Goal: Task Accomplishment & Management: Manage account settings

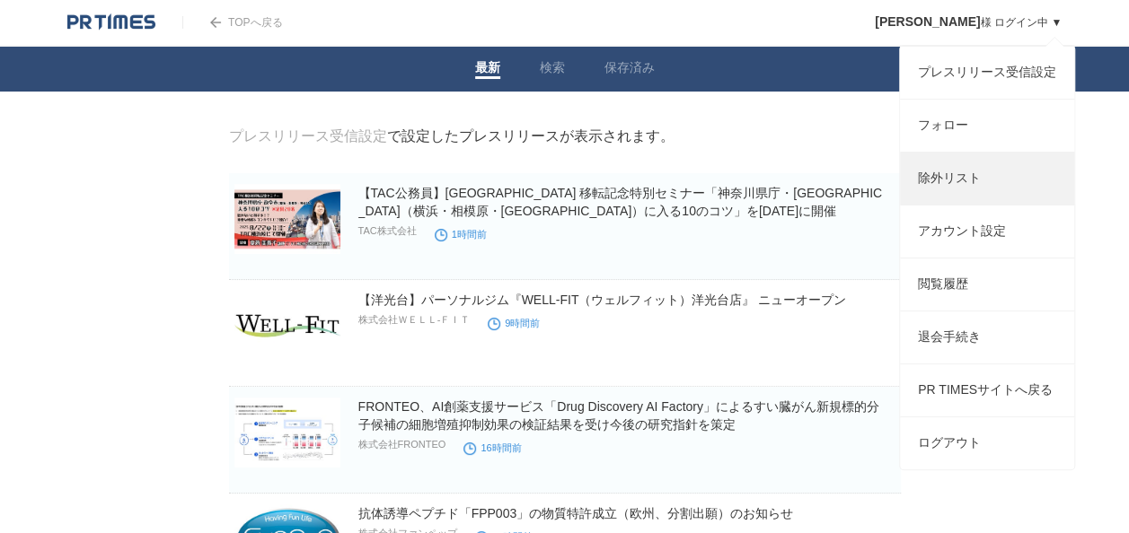
click at [945, 189] on link "除外リスト" at bounding box center [987, 179] width 174 height 52
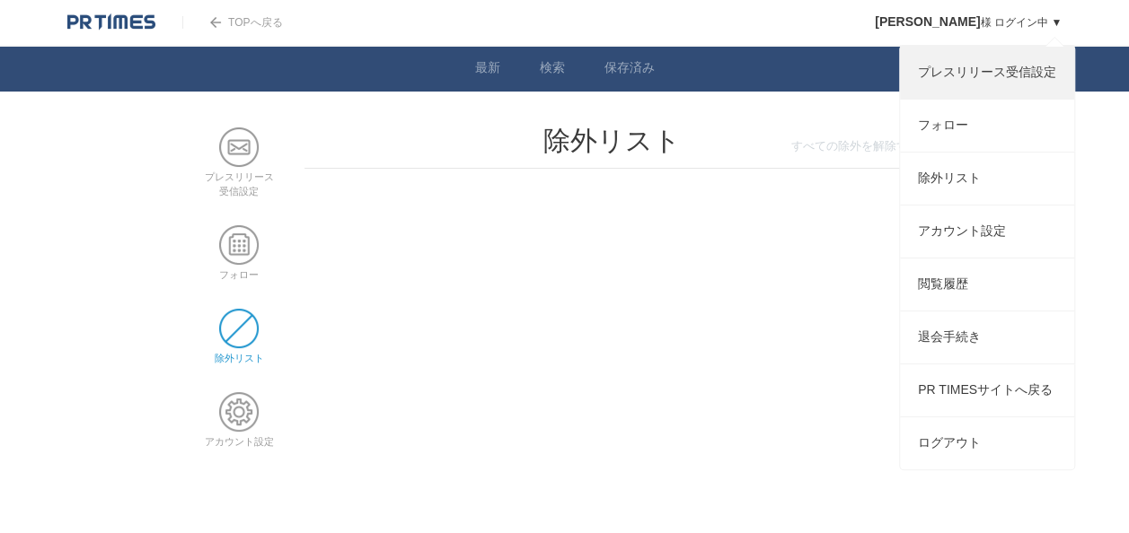
click at [992, 77] on link "プレスリリース受信設定" at bounding box center [987, 73] width 174 height 52
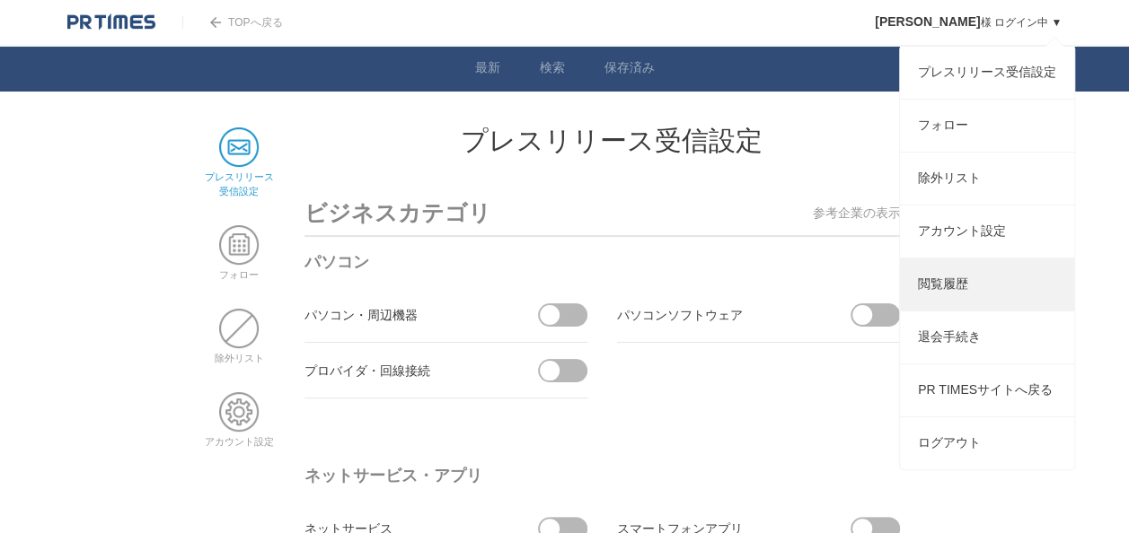
click at [947, 302] on link "閲覧履歴" at bounding box center [987, 285] width 174 height 52
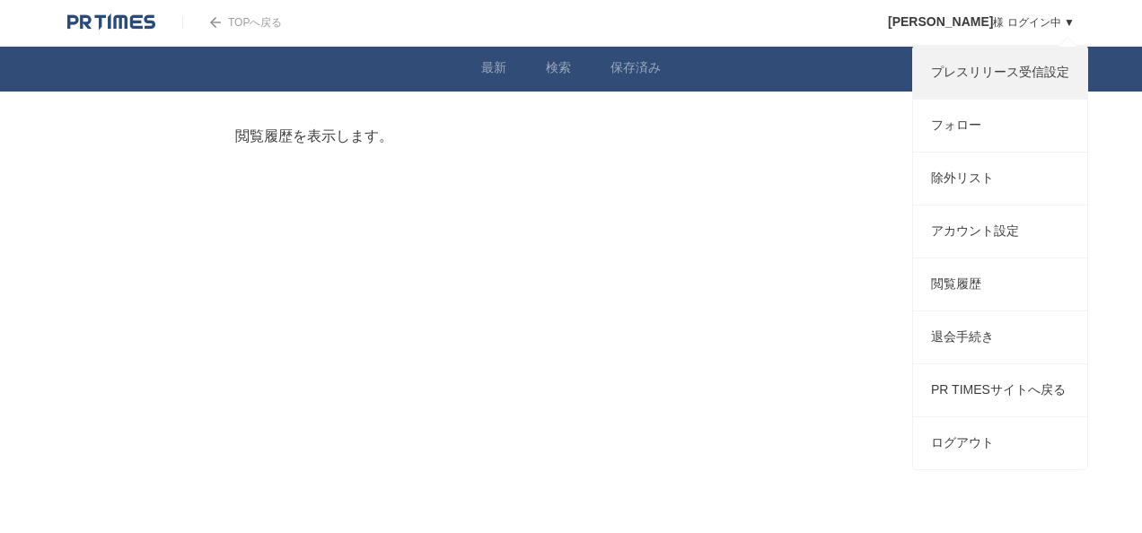
click at [950, 68] on link "プレスリリース受信設定" at bounding box center [1000, 73] width 174 height 52
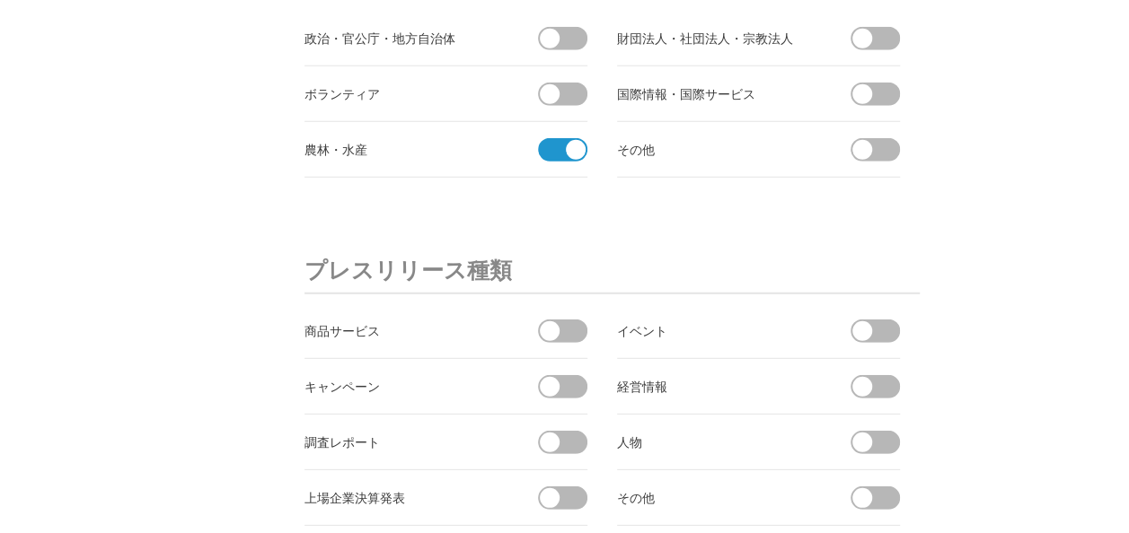
scroll to position [5786, 0]
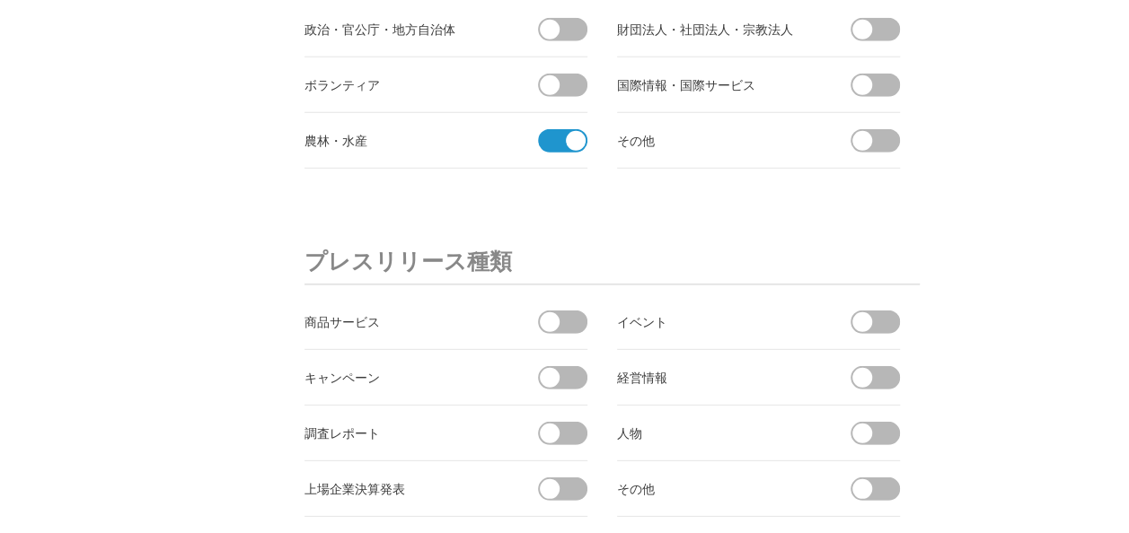
click at [558, 129] on span at bounding box center [557, 140] width 38 height 23
click at [0, 0] on input "checkbox" at bounding box center [0, 0] width 0 height 0
click at [564, 478] on span at bounding box center [568, 489] width 38 height 23
click at [0, 0] on input "checkbox" at bounding box center [0, 0] width 0 height 0
click at [569, 311] on span at bounding box center [568, 322] width 38 height 23
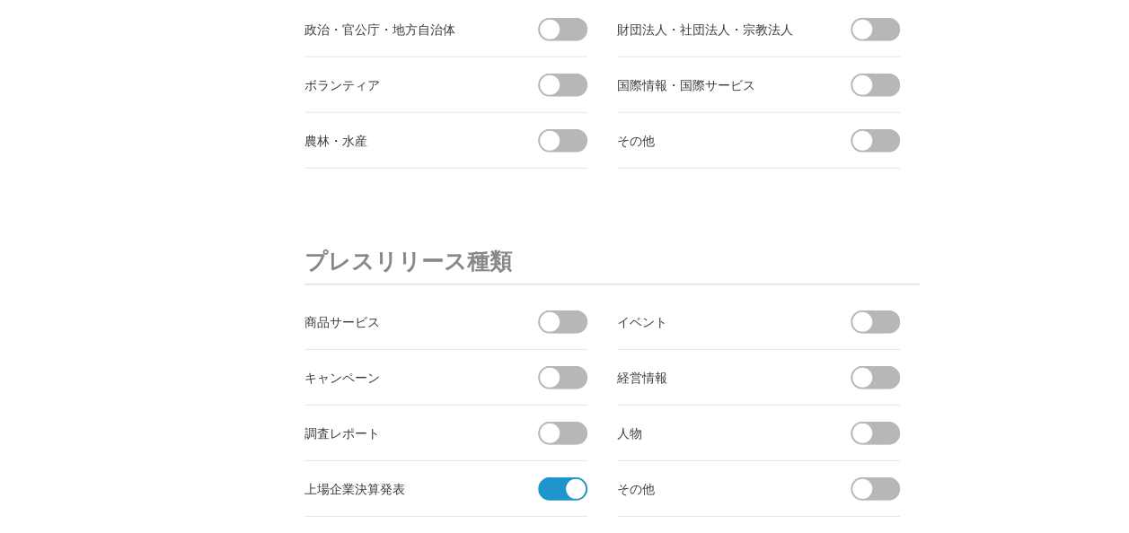
click at [0, 0] on input "checkbox" at bounding box center [0, 0] width 0 height 0
click at [869, 312] on span at bounding box center [862, 322] width 20 height 20
click at [0, 0] on input "checkbox" at bounding box center [0, 0] width 0 height 0
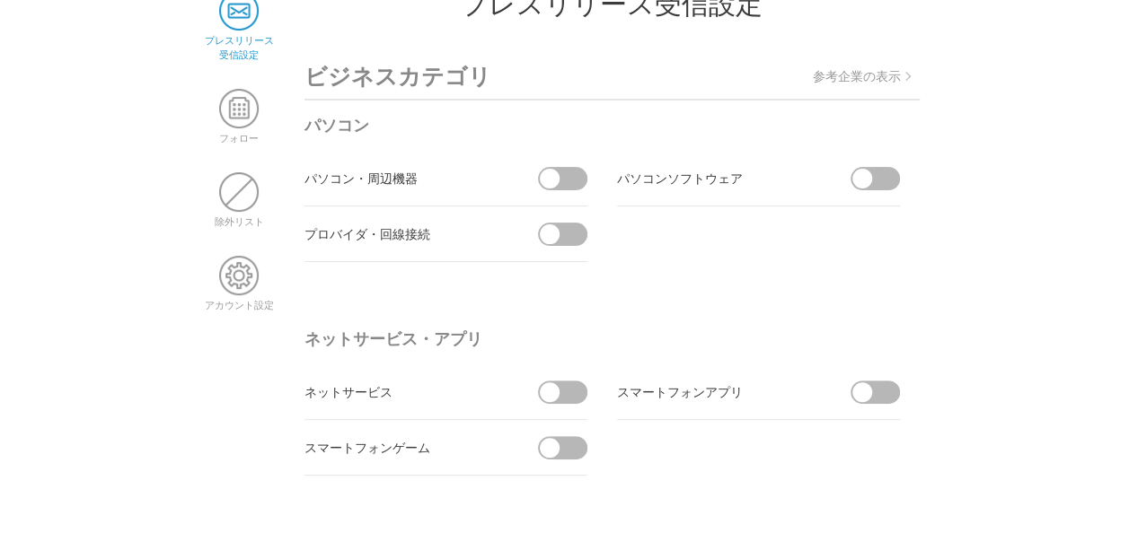
scroll to position [0, 0]
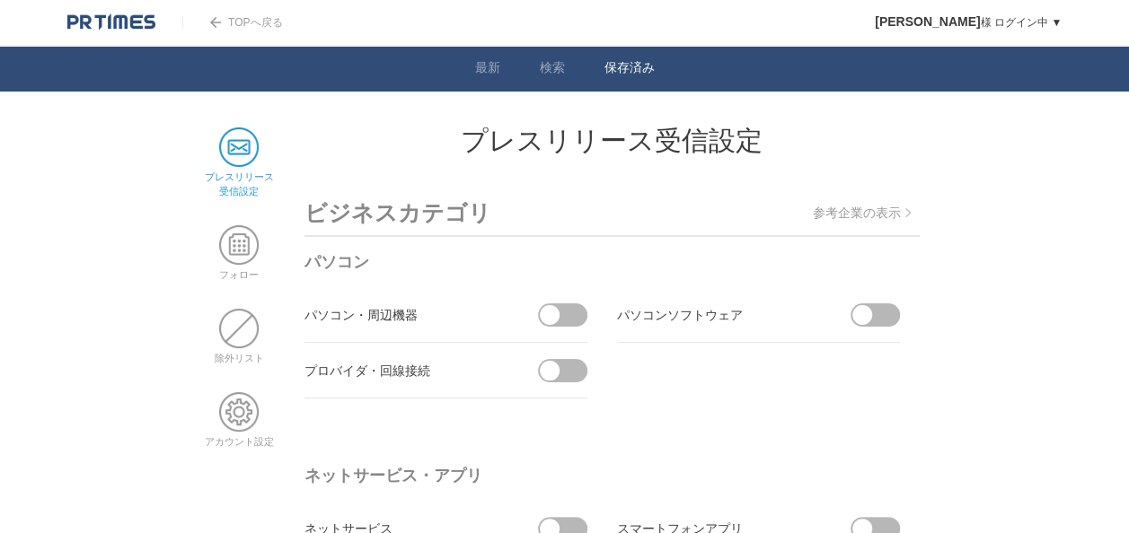
click at [630, 67] on link "保存済み" at bounding box center [629, 69] width 50 height 19
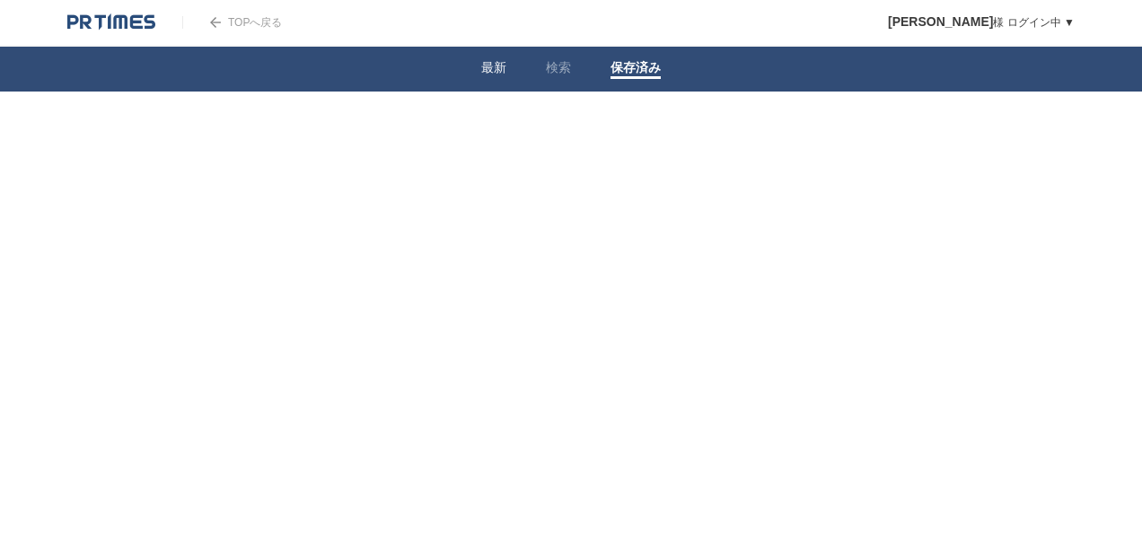
click at [498, 68] on link "最新" at bounding box center [493, 69] width 25 height 19
